Goal: Task Accomplishment & Management: Manage account settings

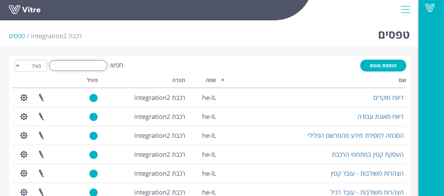
click at [94, 64] on input "חפש:" at bounding box center [78, 65] width 58 height 11
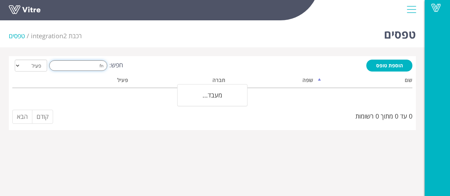
type input "f"
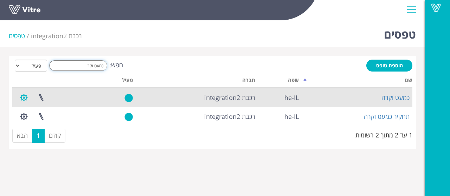
type input "כמעט וקר"
click at [20, 97] on button "button" at bounding box center [24, 98] width 18 height 19
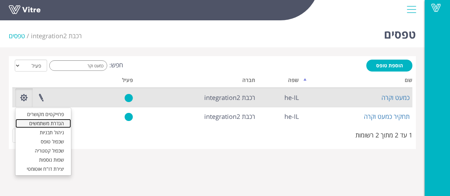
click at [49, 121] on link "הגדרת משתמשים" at bounding box center [43, 123] width 56 height 9
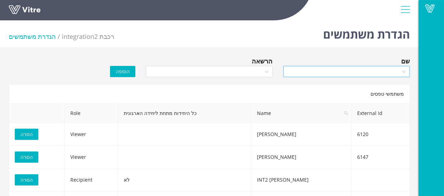
click at [348, 77] on input "search" at bounding box center [344, 71] width 113 height 11
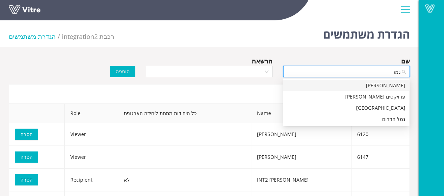
type input "[PERSON_NAME]"
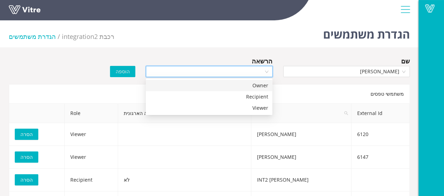
click at [195, 75] on input "search" at bounding box center [206, 71] width 113 height 11
click at [192, 94] on div "Recipient" at bounding box center [209, 97] width 118 height 8
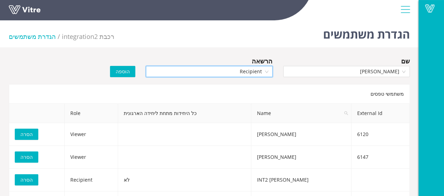
click at [125, 66] on button "הוספה" at bounding box center [122, 71] width 25 height 11
